Goal: Obtain resource: Obtain resource

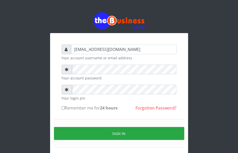
click at [64, 108] on input "Remember me for 24 hours" at bounding box center [63, 107] width 3 height 3
checkbox input "true"
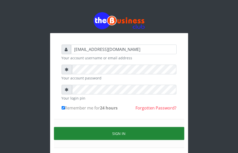
click at [91, 133] on button "Sign in" at bounding box center [119, 133] width 130 height 13
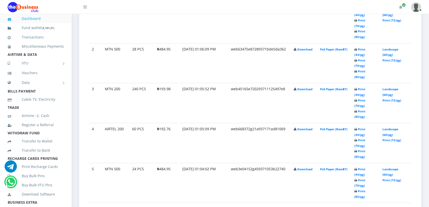
scroll to position [332, 0]
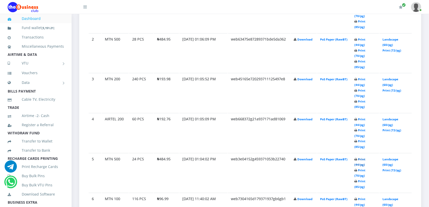
click at [365, 158] on link "Print (44/pg)" at bounding box center [359, 162] width 11 height 9
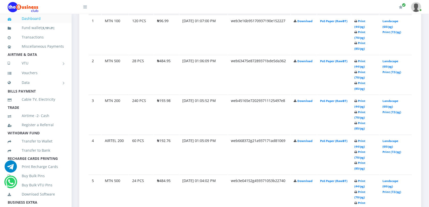
scroll to position [332, 0]
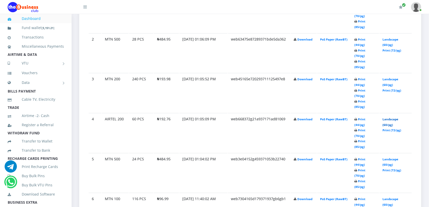
click at [390, 117] on link "Landscape (60/pg)" at bounding box center [390, 121] width 16 height 9
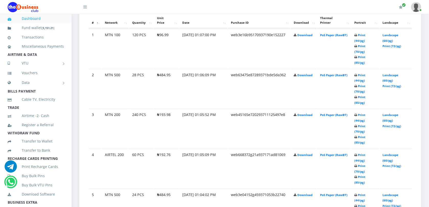
scroll to position [319, 0]
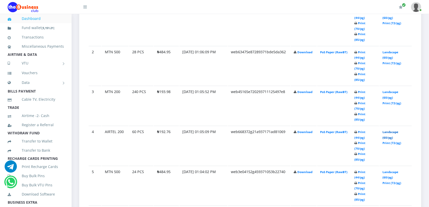
click at [390, 130] on link "Landscape (60/pg)" at bounding box center [390, 134] width 16 height 9
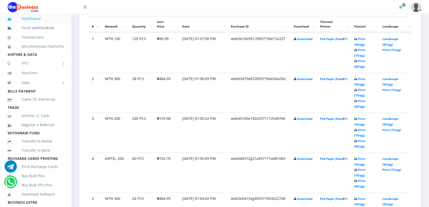
scroll to position [298, 0]
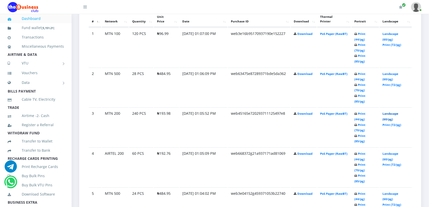
click at [387, 112] on link "Landscape (60/pg)" at bounding box center [390, 116] width 16 height 9
click at [365, 72] on link "Print (44/pg)" at bounding box center [359, 76] width 11 height 9
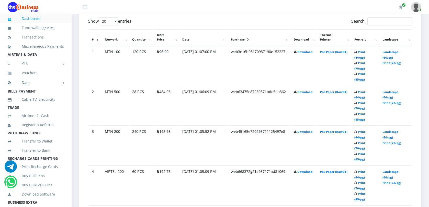
scroll to position [255, 0]
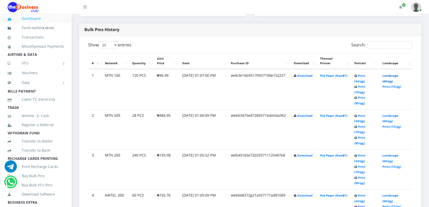
click at [386, 77] on link "Landscape (60/pg)" at bounding box center [390, 78] width 16 height 9
